Goal: Navigation & Orientation: Find specific page/section

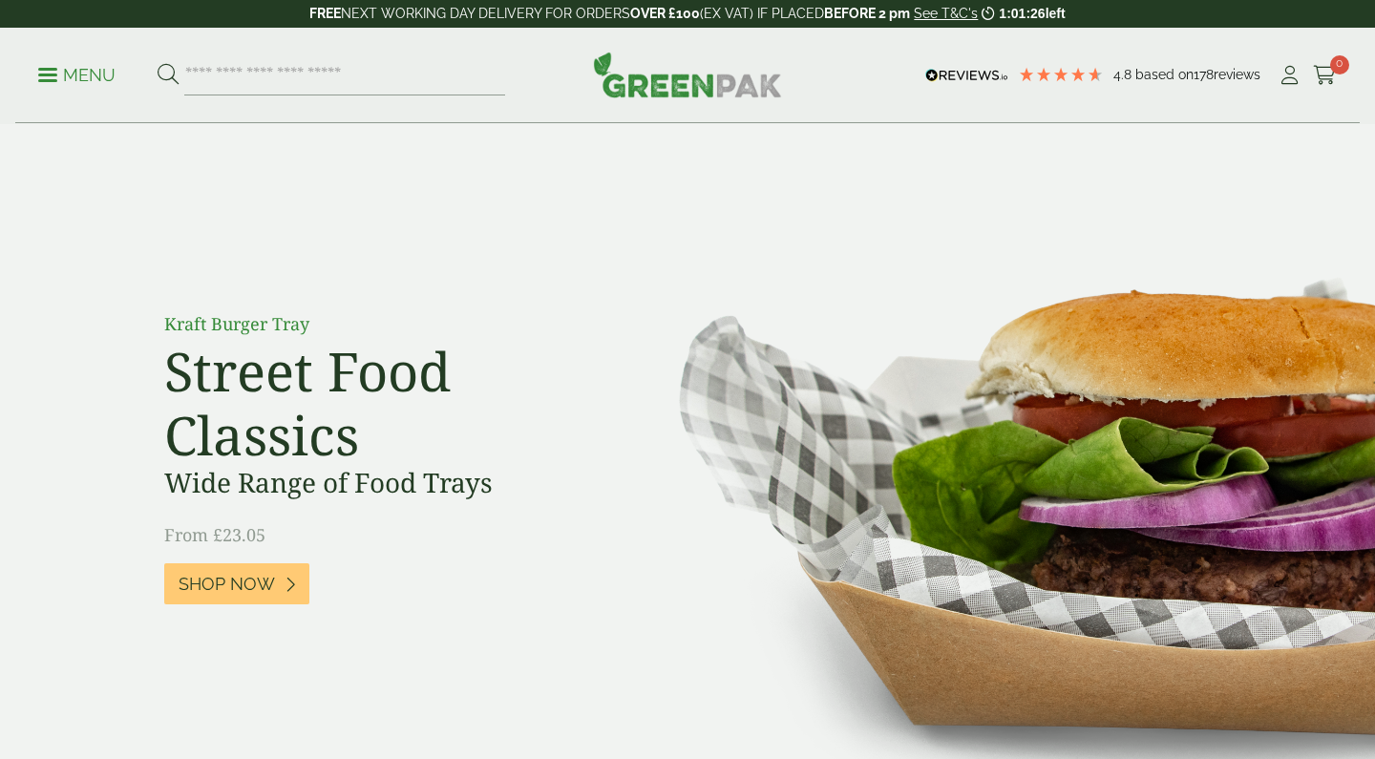
click at [64, 79] on p "Menu" at bounding box center [76, 75] width 77 height 23
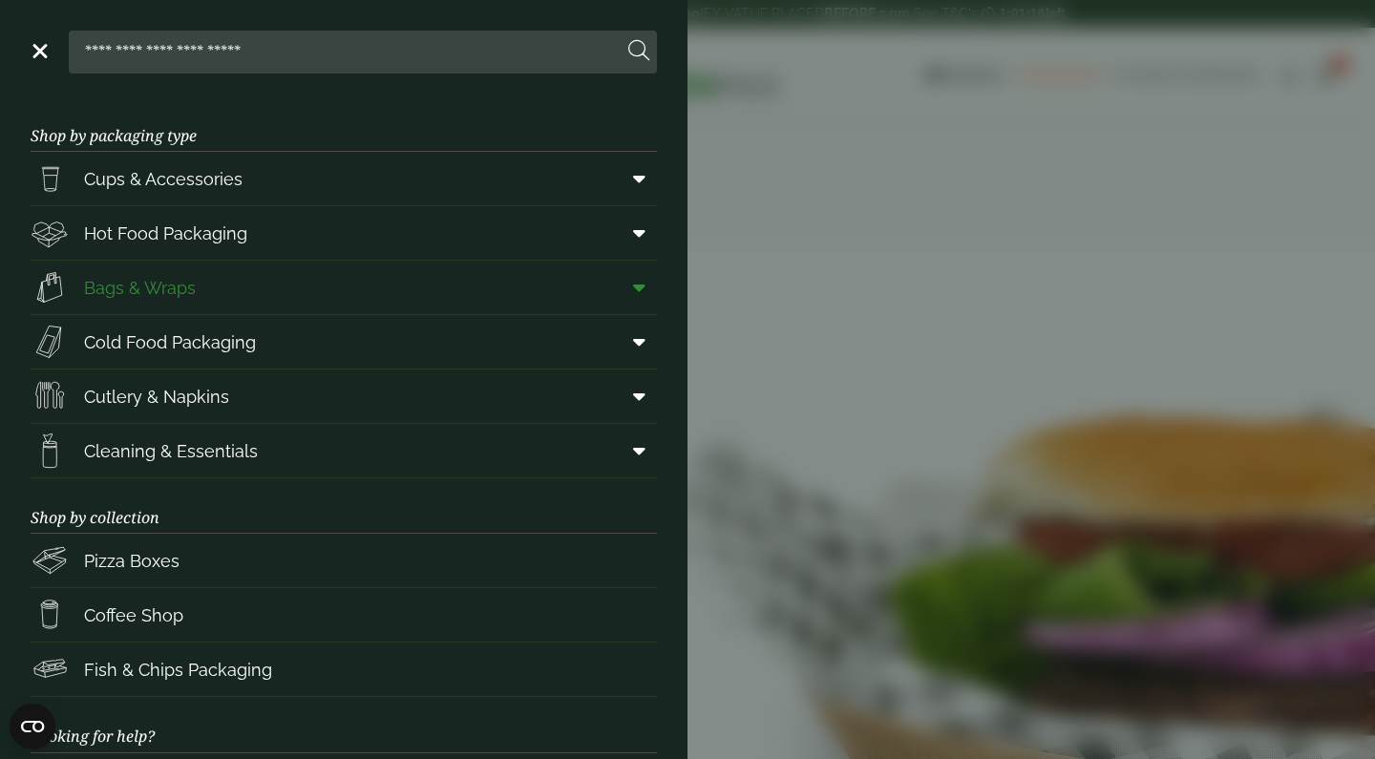
click at [277, 295] on link "Bags & Wraps" at bounding box center [344, 287] width 626 height 53
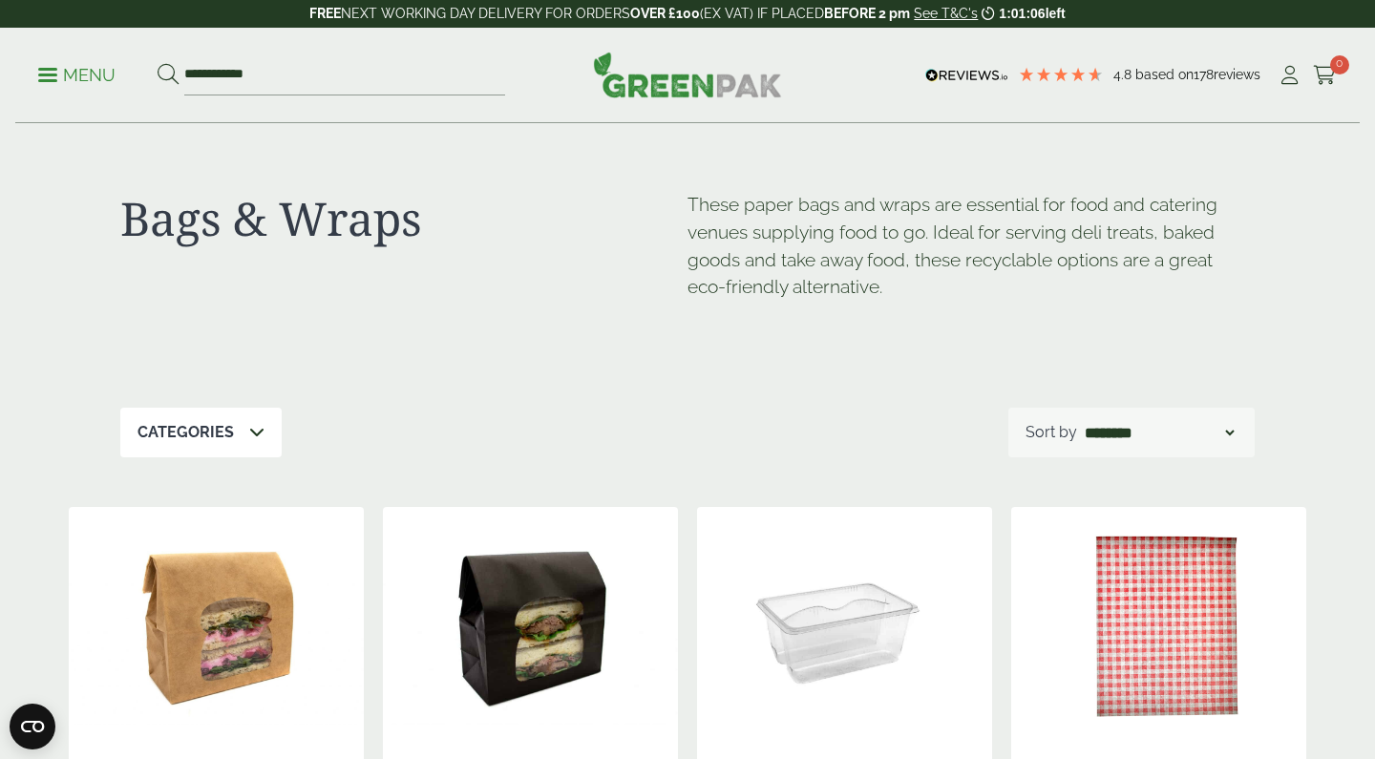
click at [244, 434] on div "Categories" at bounding box center [200, 433] width 161 height 50
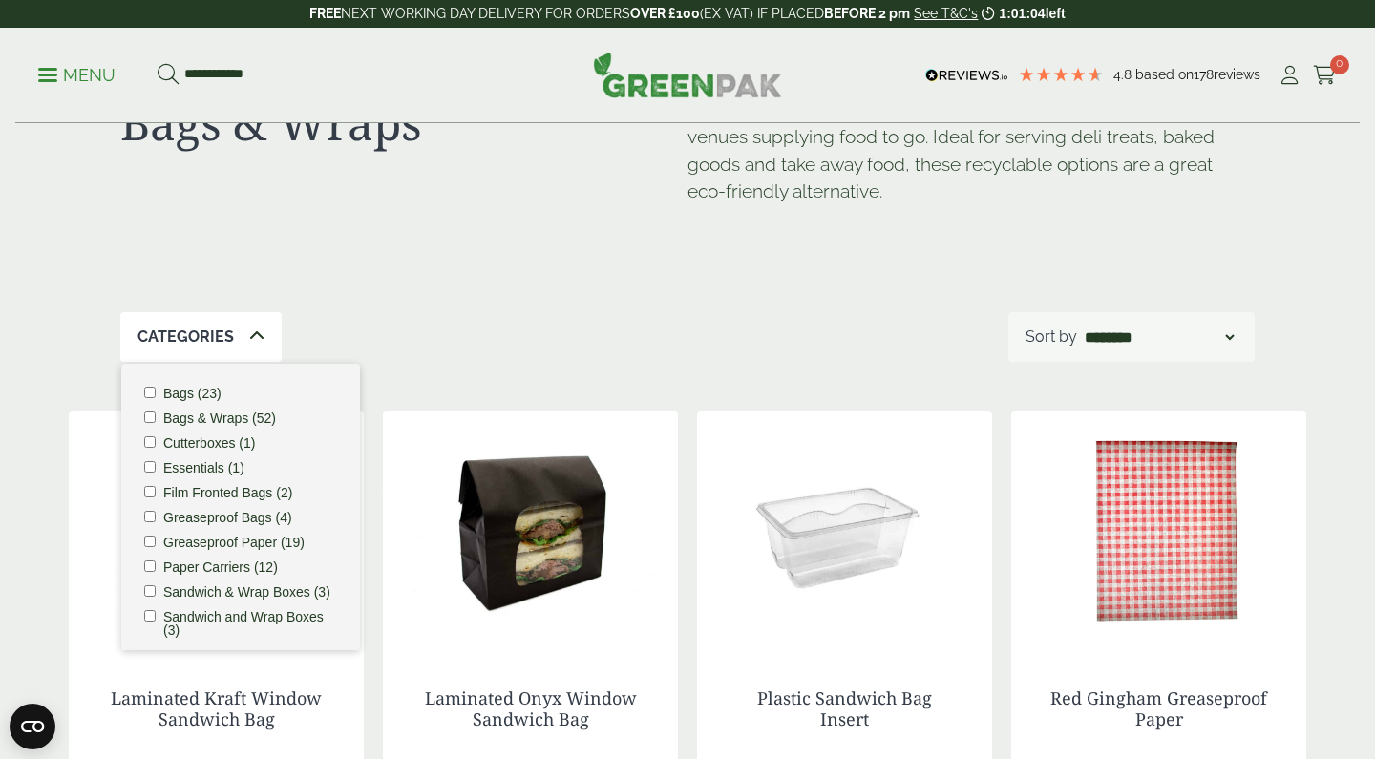
scroll to position [98, 0]
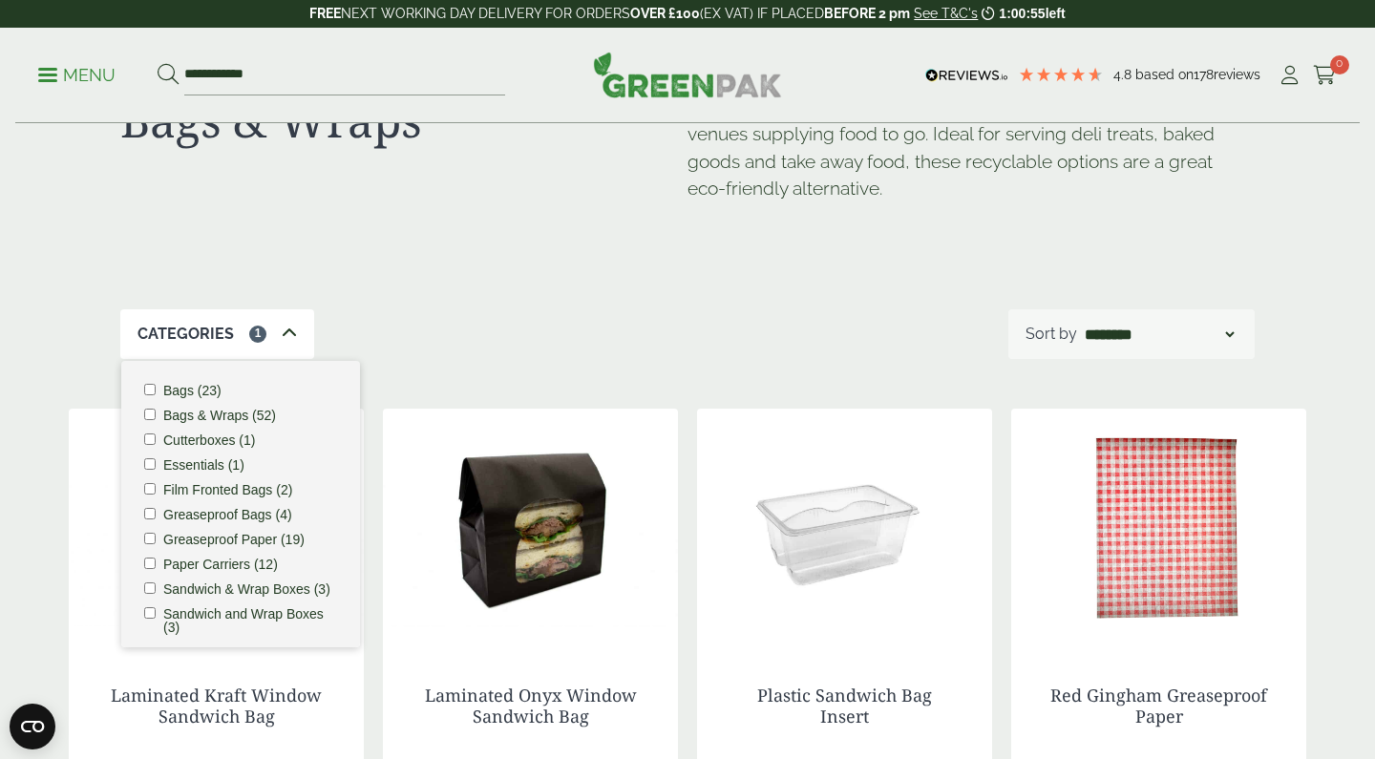
click at [482, 309] on div "Categories 1 Bags (23) Bags & Wraps (52) Cutterboxes (1) Essentials (1) Film Fr…" at bounding box center [687, 334] width 1134 height 50
click at [287, 328] on icon at bounding box center [289, 333] width 15 height 15
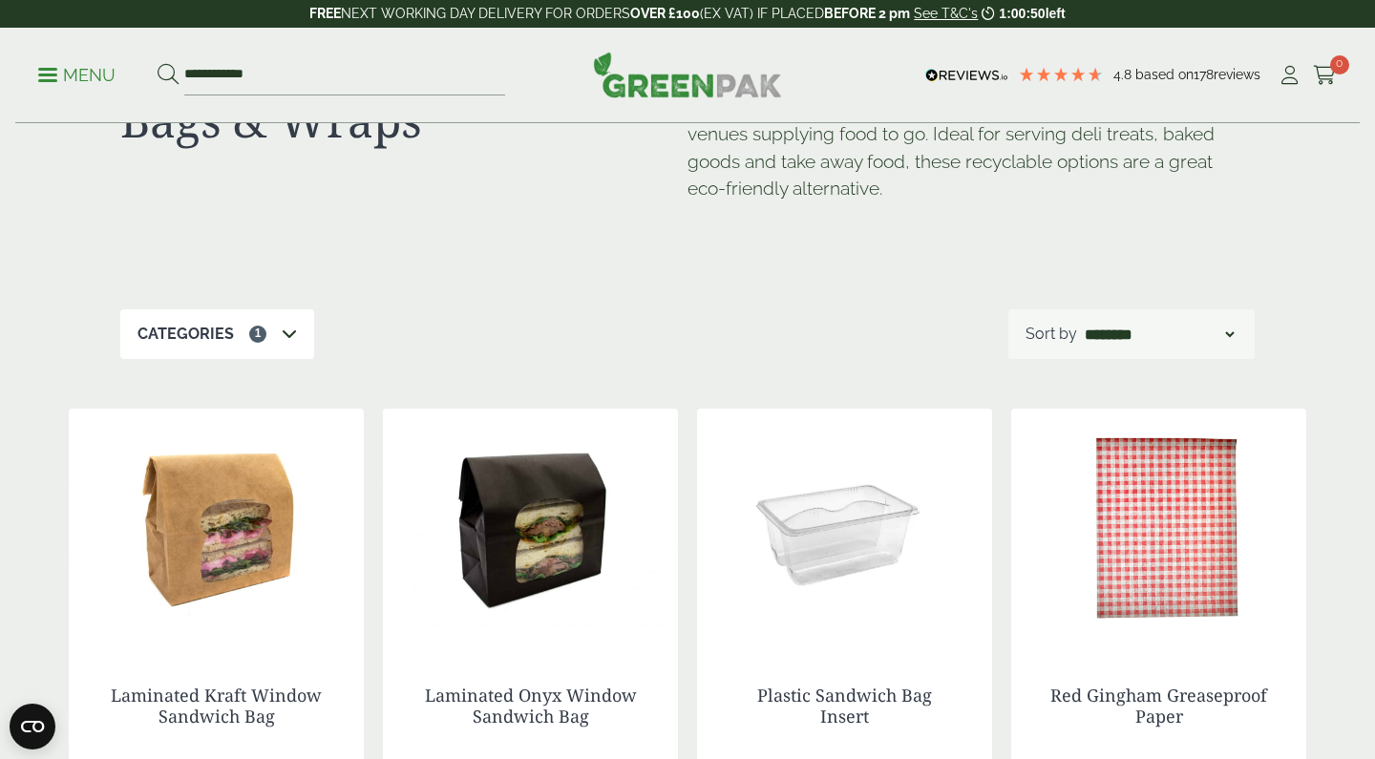
click at [53, 71] on p "Menu" at bounding box center [76, 75] width 77 height 23
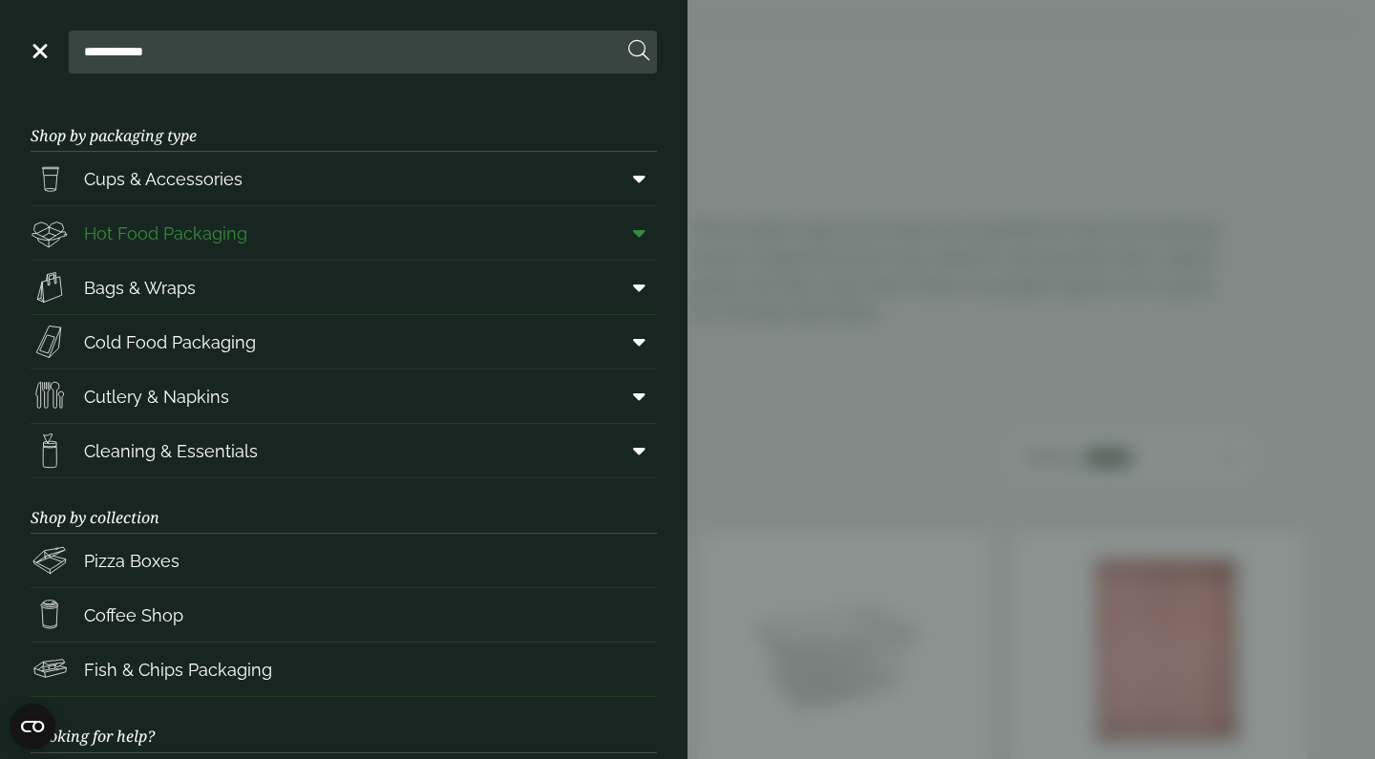
click at [643, 241] on icon at bounding box center [639, 232] width 12 height 19
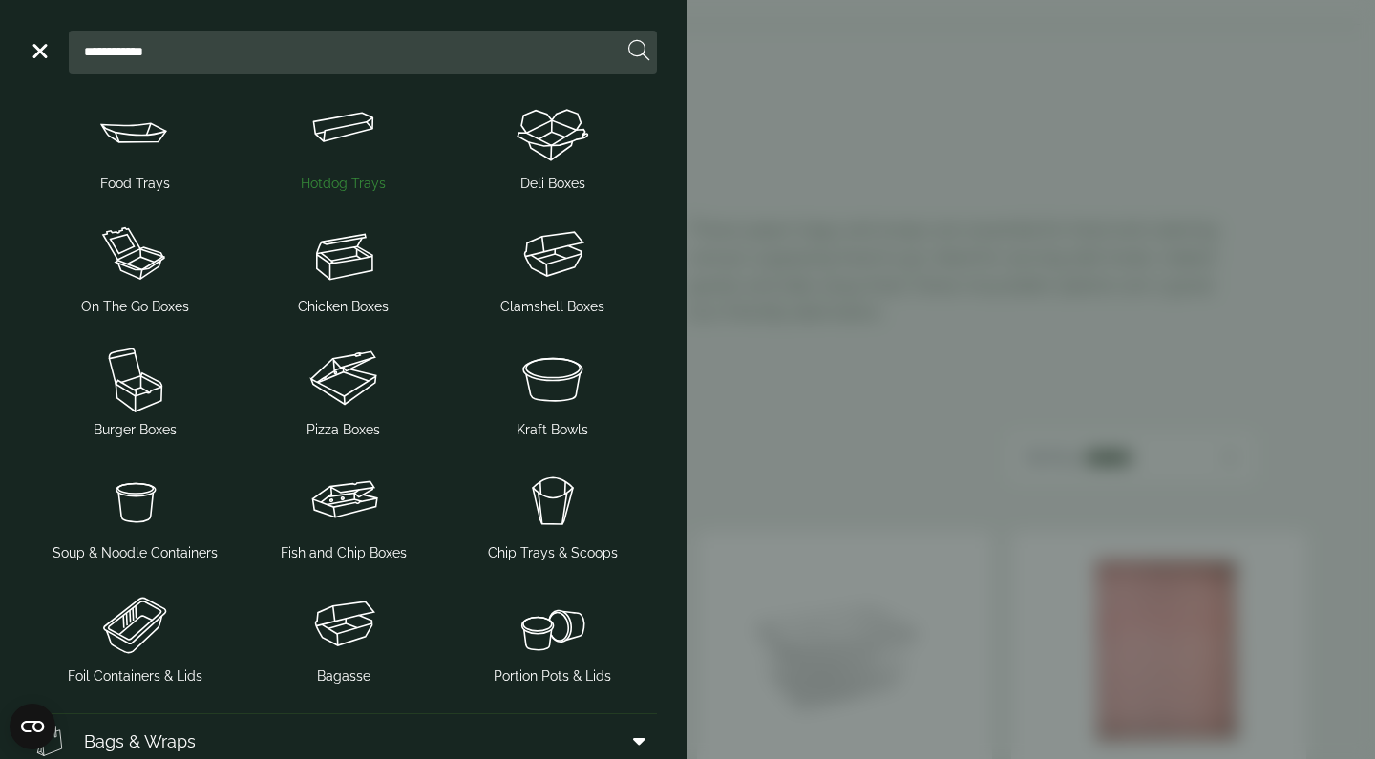
scroll to position [180, 0]
click at [142, 156] on img at bounding box center [135, 130] width 194 height 76
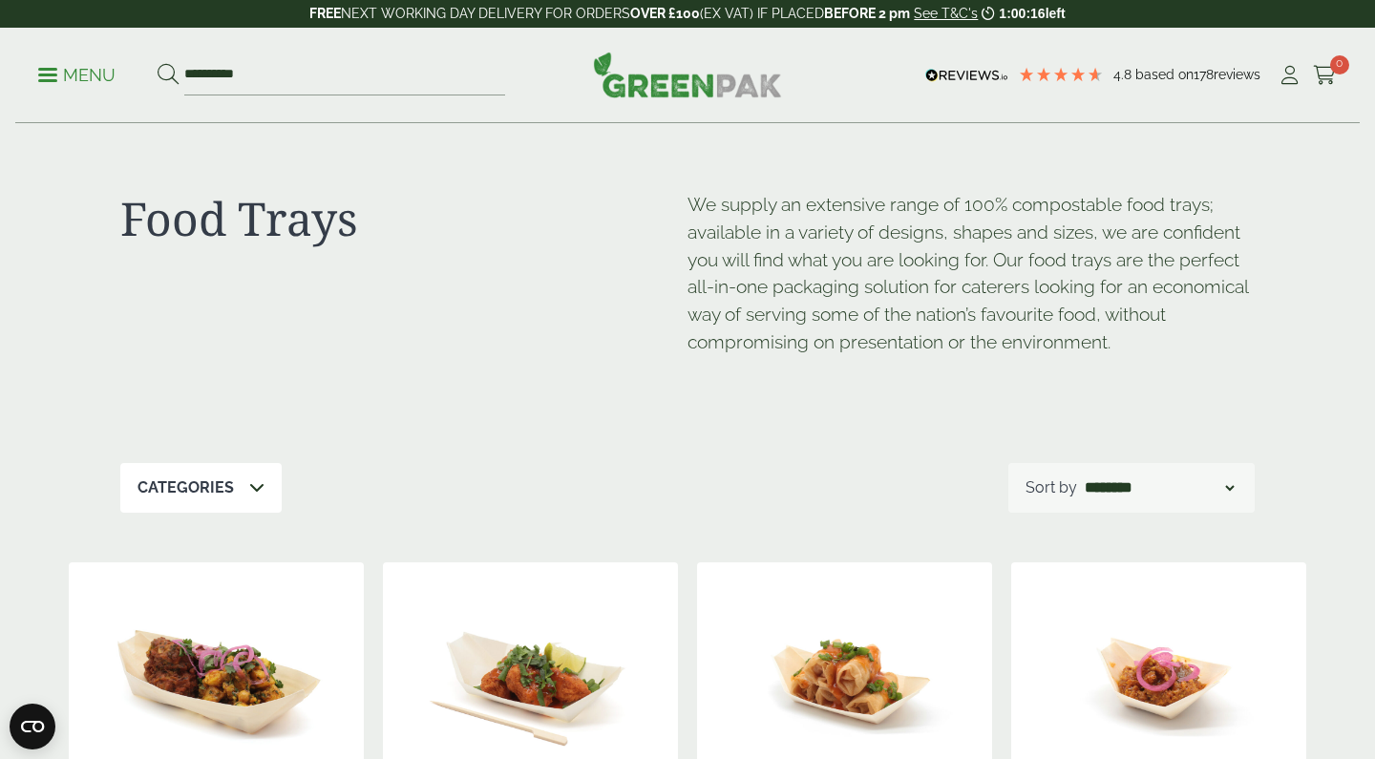
select select "*********"
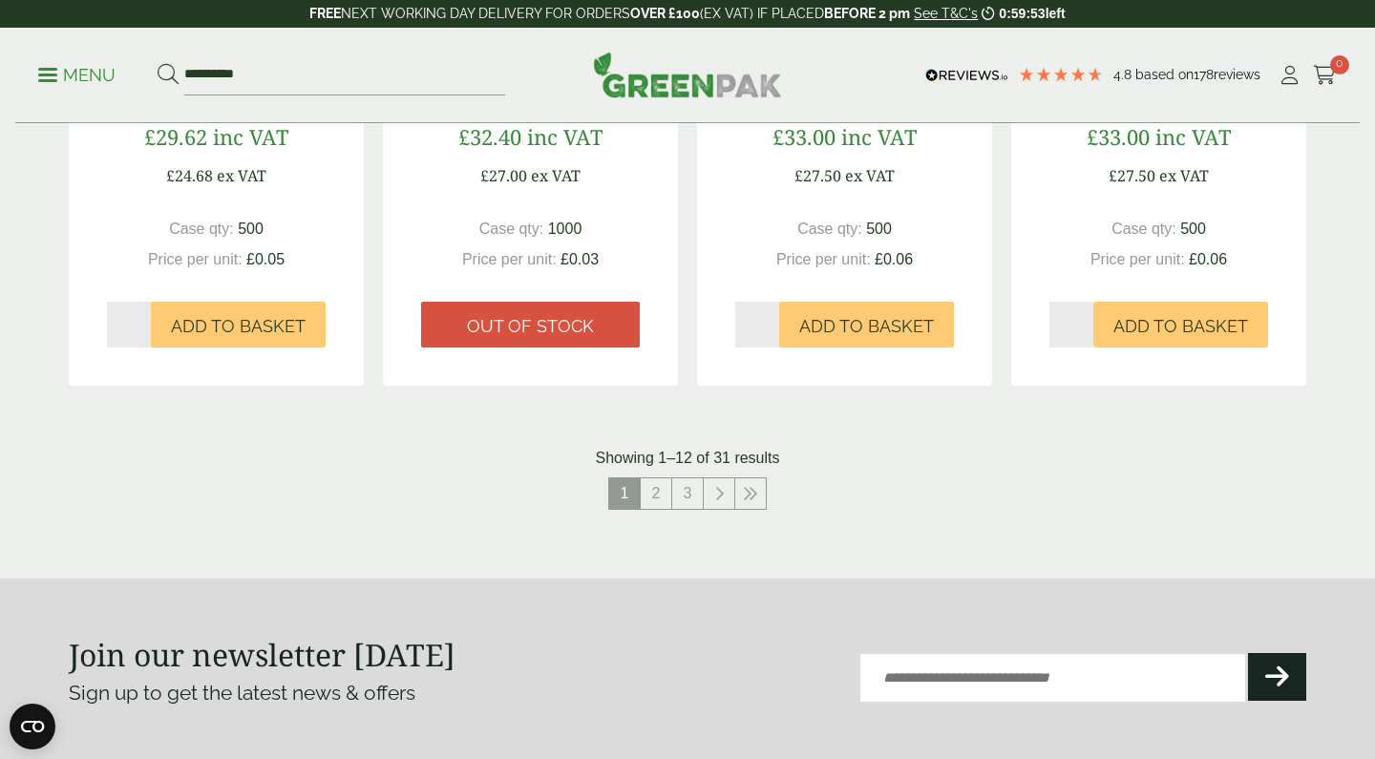
scroll to position [2062, 0]
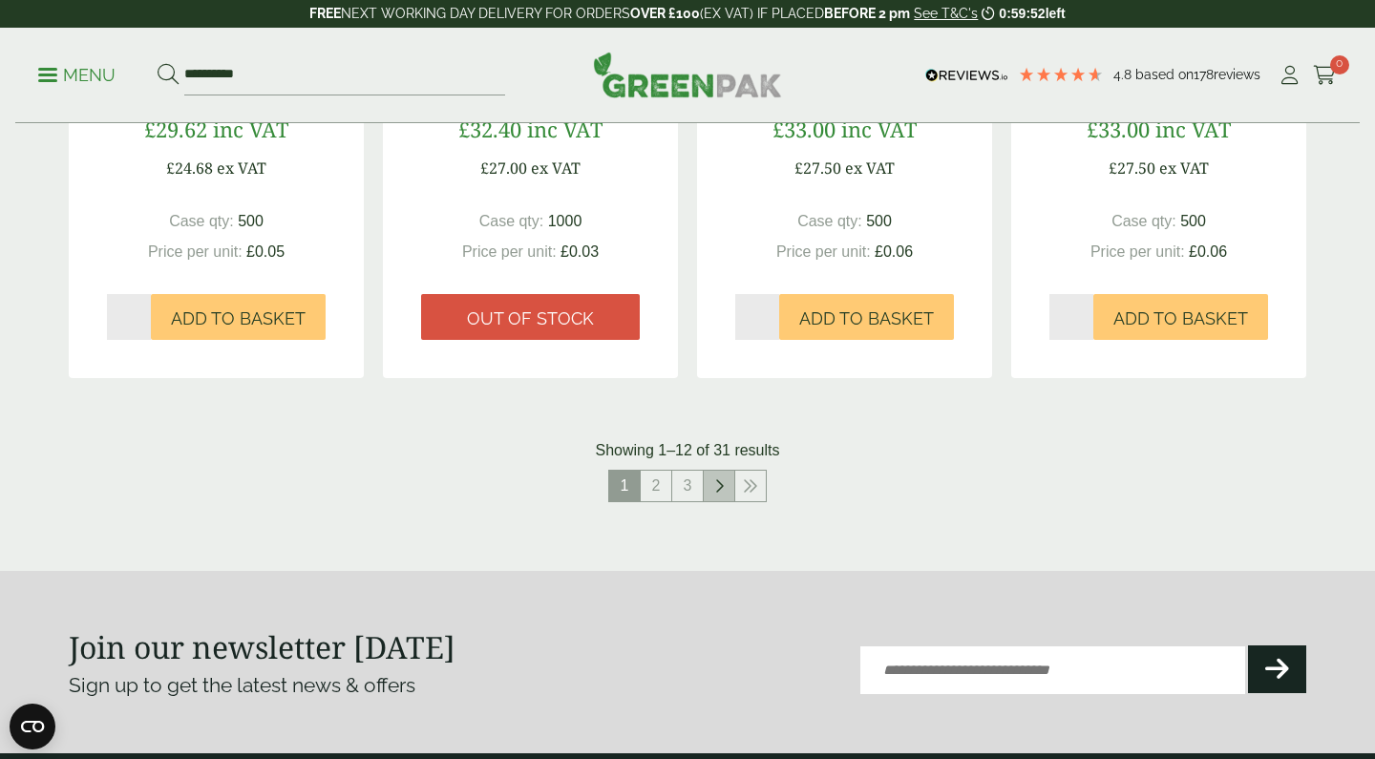
click at [727, 478] on link at bounding box center [719, 486] width 31 height 31
